Goal: Transaction & Acquisition: Purchase product/service

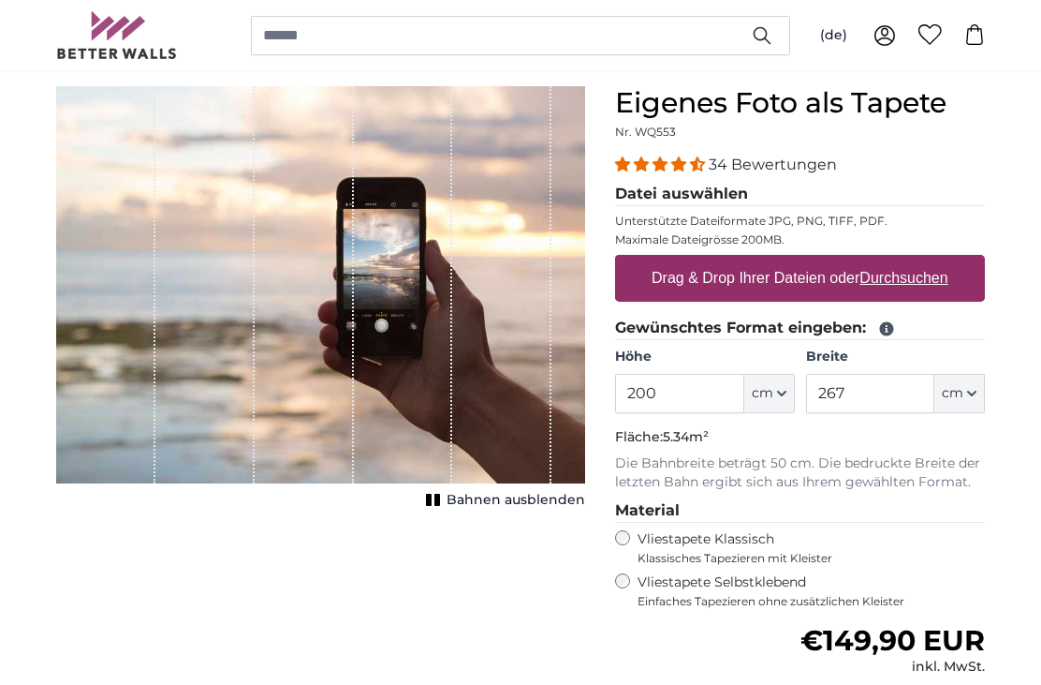
click at [717, 390] on input "200" at bounding box center [679, 393] width 128 height 39
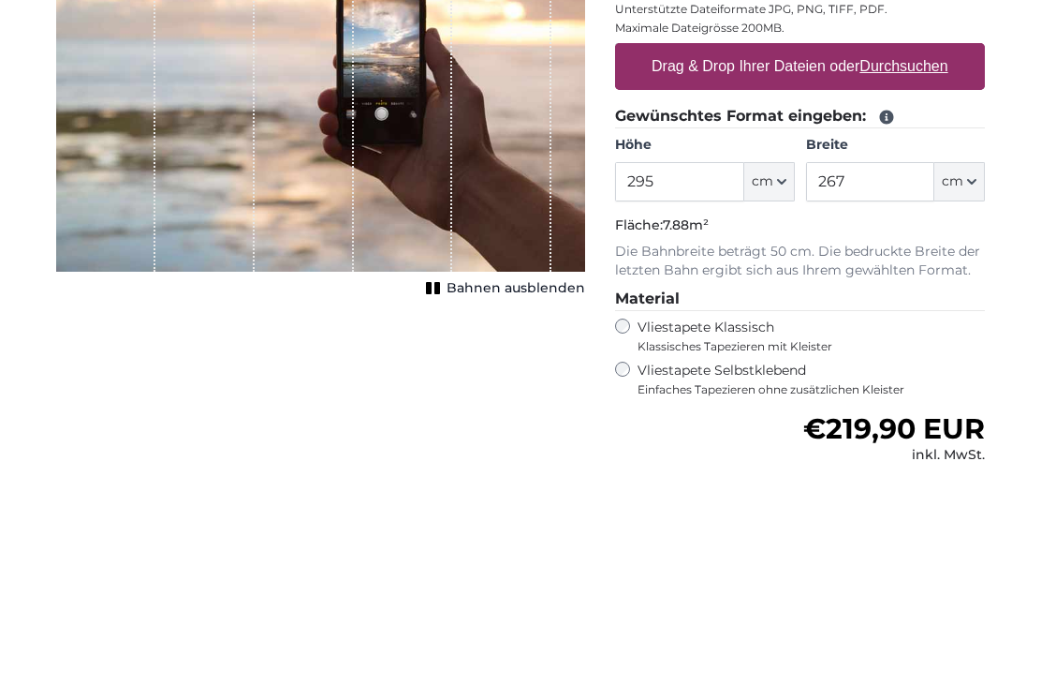
type input "295"
click at [883, 374] on input "267" at bounding box center [870, 393] width 128 height 39
type input "2"
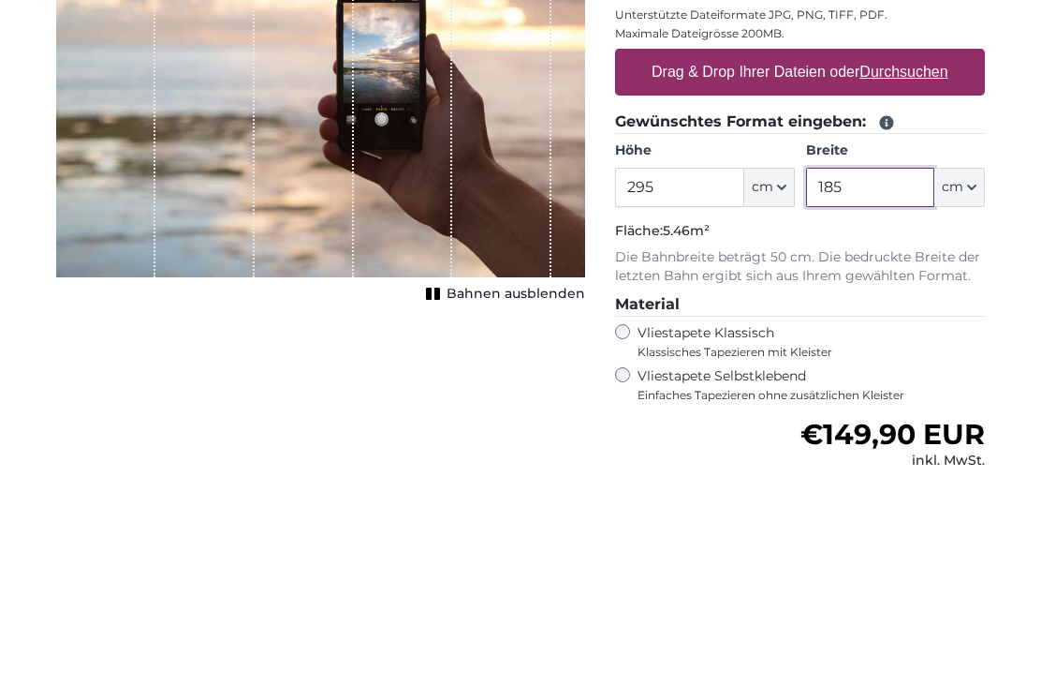
type input "185"
click at [920, 270] on u "Durchsuchen" at bounding box center [905, 278] width 88 height 16
click at [920, 255] on input "Drag & Drop Ihrer Dateien oder Durchsuchen" at bounding box center [800, 258] width 370 height 6
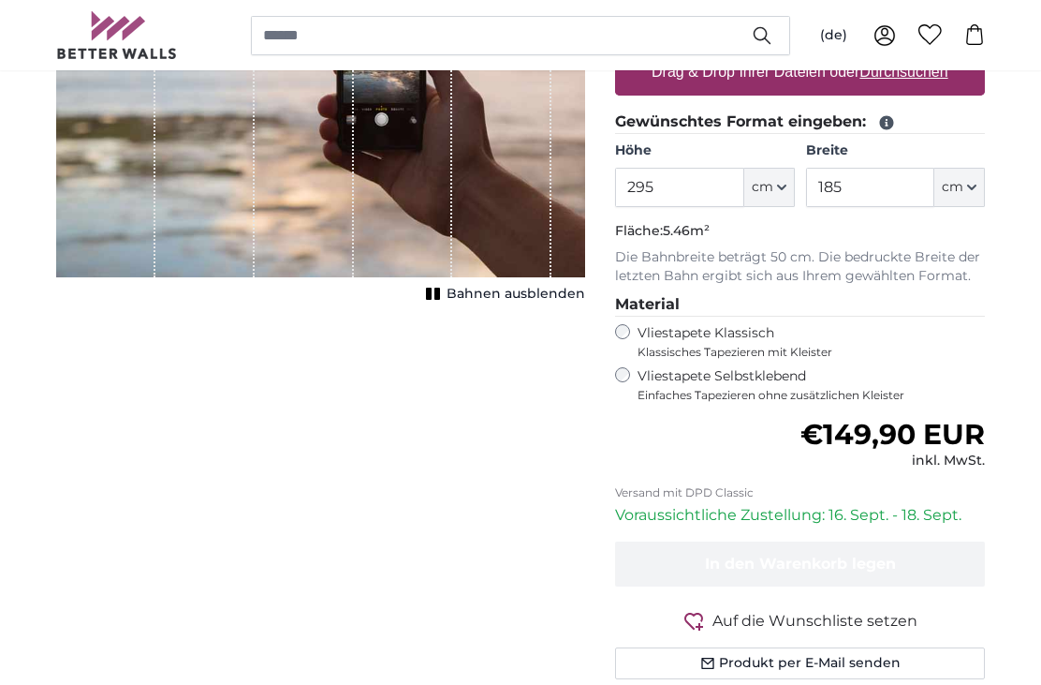
type input "**********"
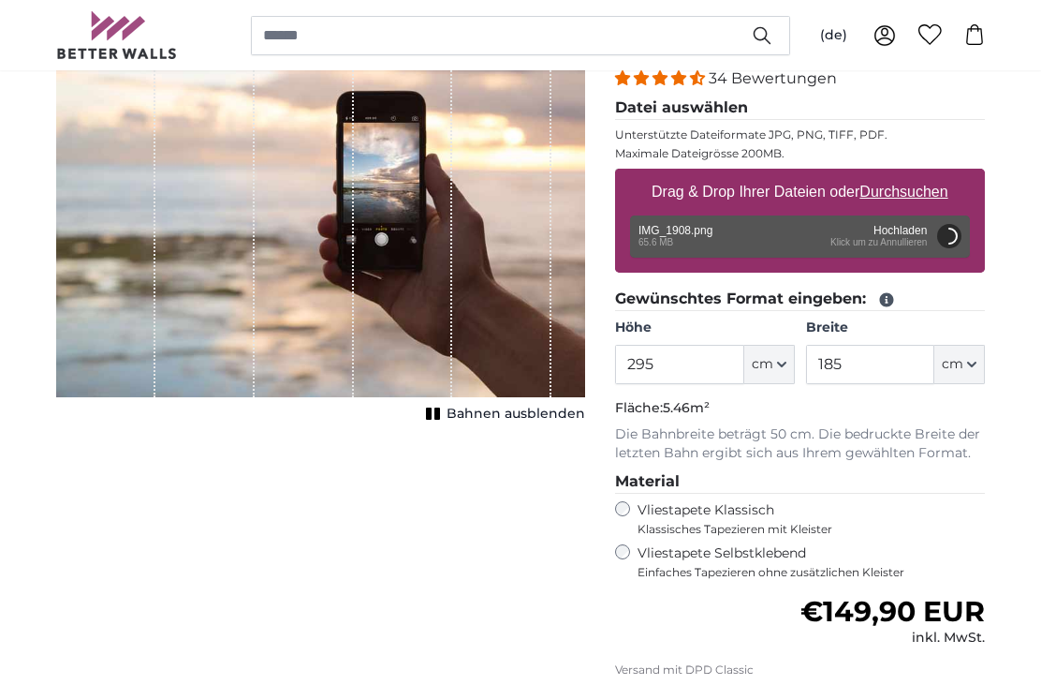
scroll to position [243, 0]
type input "200"
type input "124"
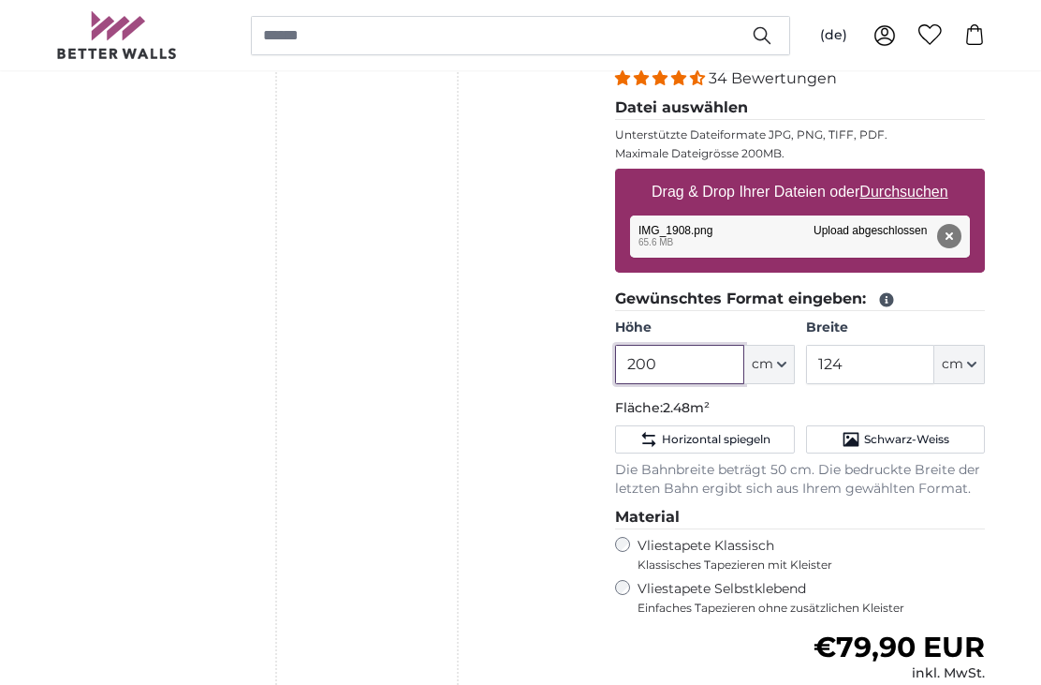
click at [697, 347] on input "200" at bounding box center [679, 364] width 128 height 39
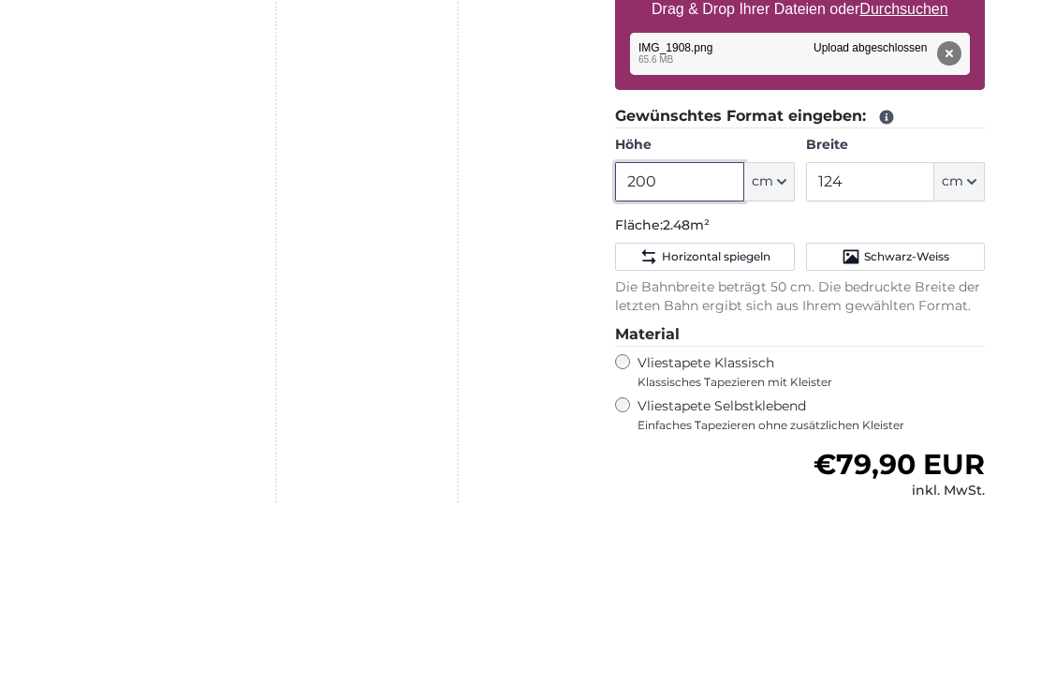
click at [688, 346] on input "200" at bounding box center [679, 365] width 128 height 39
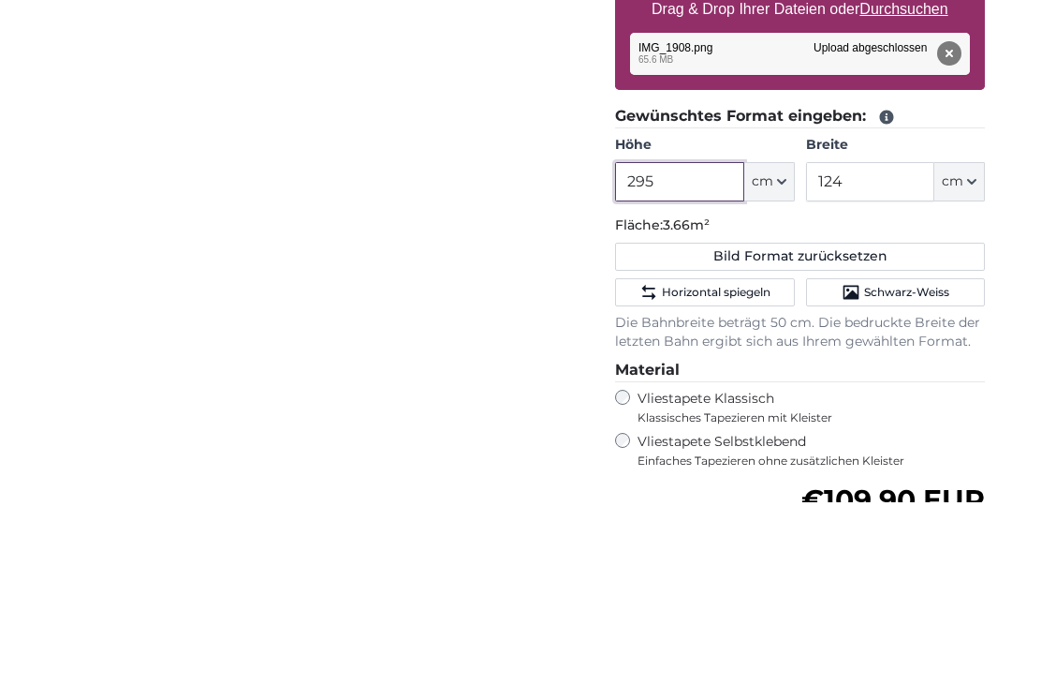
type input "295"
click at [886, 346] on input "124" at bounding box center [870, 365] width 128 height 39
type input "1"
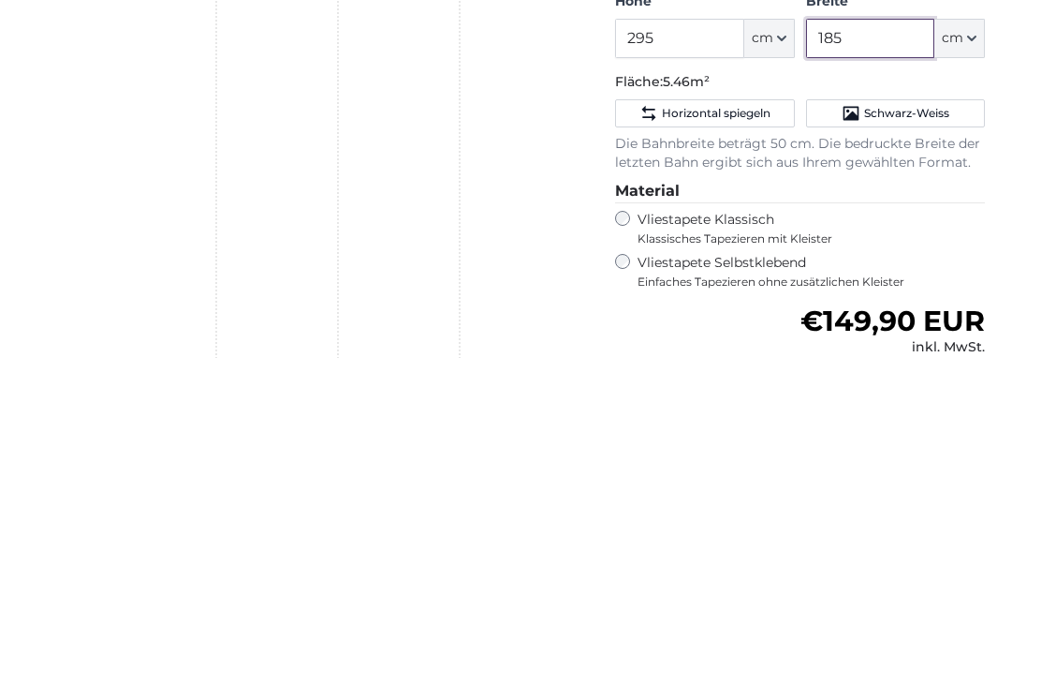
type input "185"
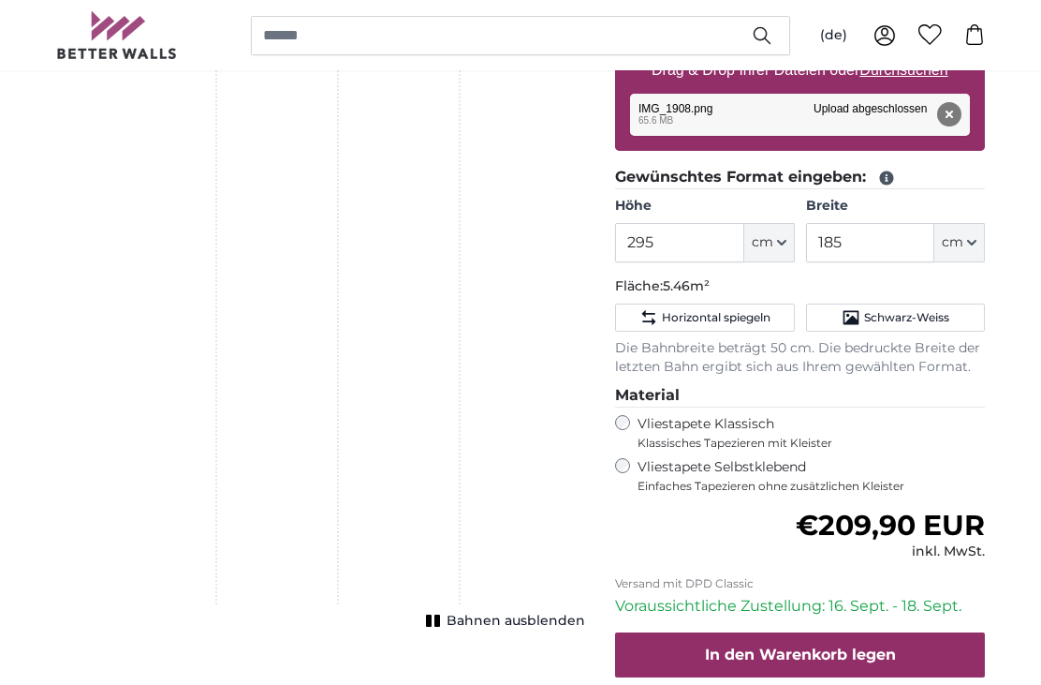
scroll to position [402, 0]
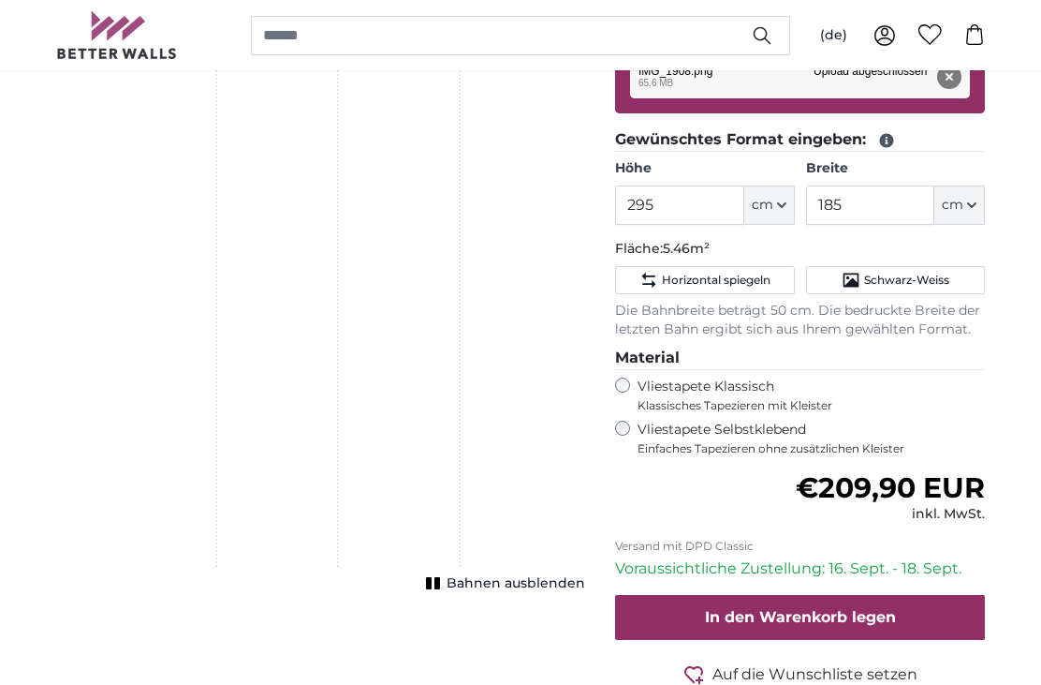
click at [529, 600] on div "Abbrechen Bild zuschneiden Bahnen ausblenden" at bounding box center [320, 310] width 559 height 936
click at [518, 587] on span "Bahnen ausblenden" at bounding box center [516, 584] width 139 height 19
click at [504, 600] on div "Abbrechen Bild zuschneiden Bahnen einblenden" at bounding box center [320, 309] width 559 height 936
click at [433, 578] on rect "1 of 1" at bounding box center [430, 583] width 6 height 12
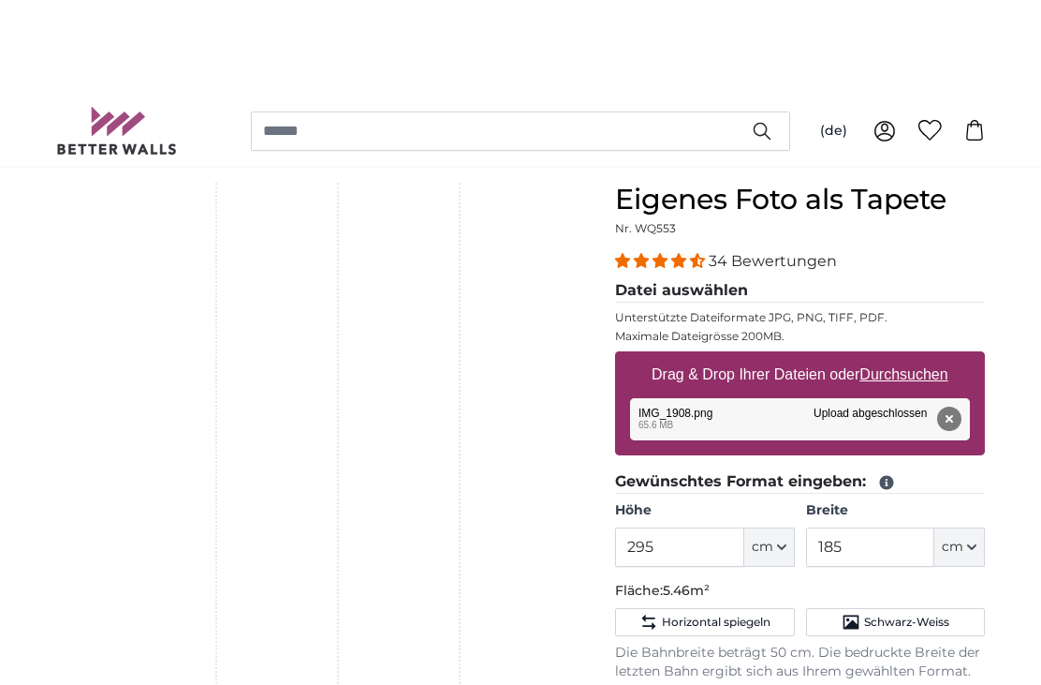
scroll to position [0, 0]
